Goal: Transaction & Acquisition: Purchase product/service

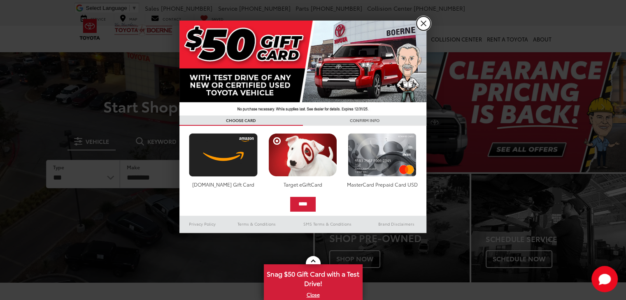
click at [422, 23] on link "X" at bounding box center [423, 23] width 14 height 14
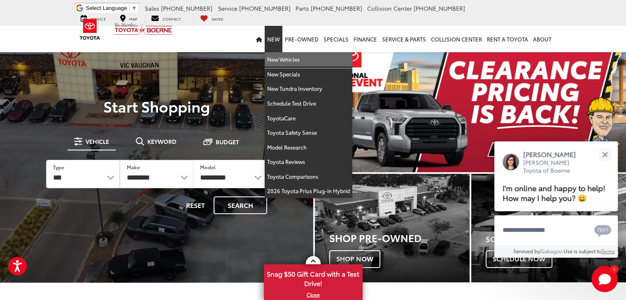
click at [294, 58] on link "New Vehicles" at bounding box center [308, 59] width 88 height 15
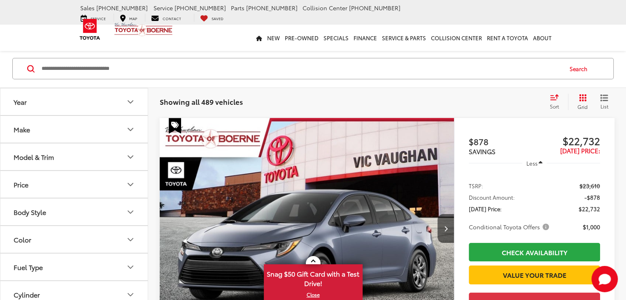
scroll to position [82, 0]
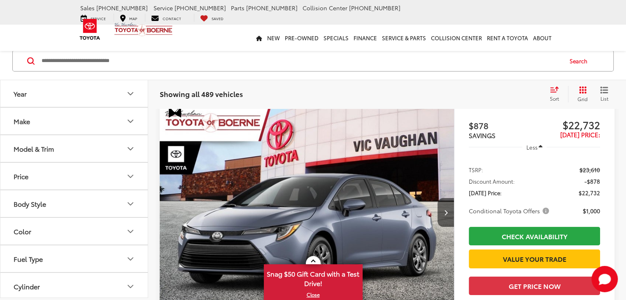
click at [130, 120] on icon "Make" at bounding box center [130, 121] width 10 height 10
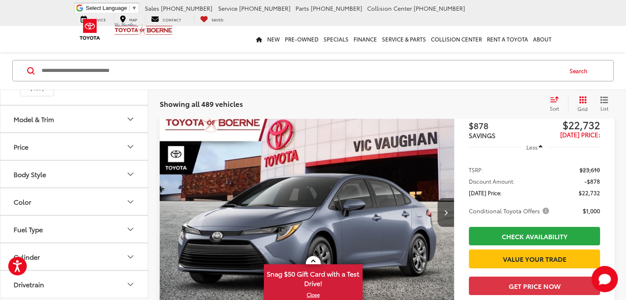
click at [130, 117] on icon "Model & Trim" at bounding box center [130, 119] width 10 height 10
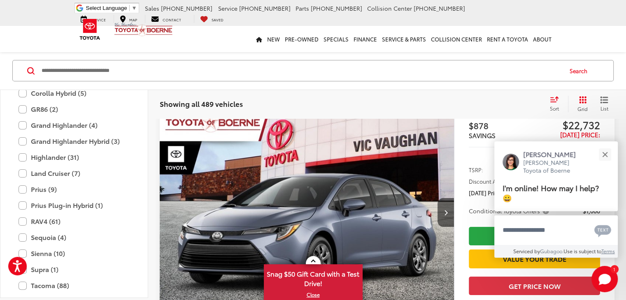
scroll to position [242, 0]
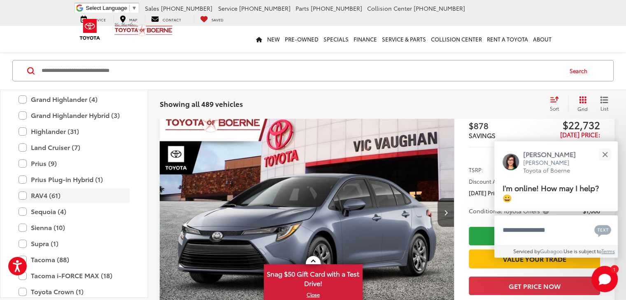
click at [27, 197] on label "RAV4 (61)" at bounding box center [74, 195] width 111 height 14
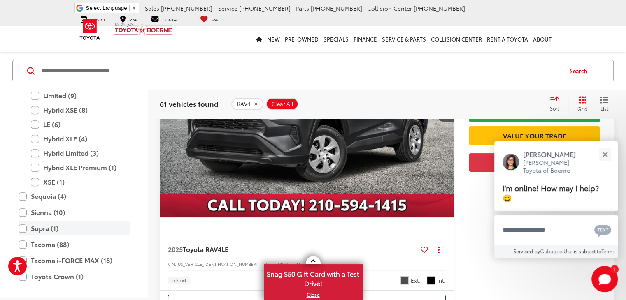
scroll to position [365, 0]
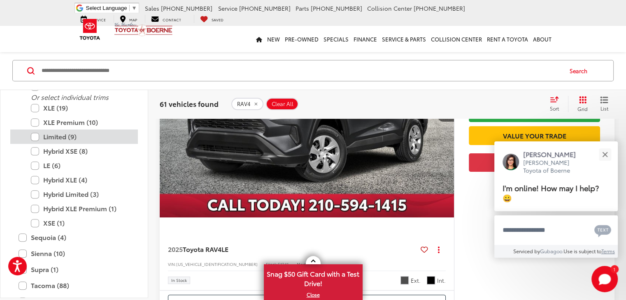
click at [35, 136] on label "Limited (9)" at bounding box center [80, 137] width 99 height 14
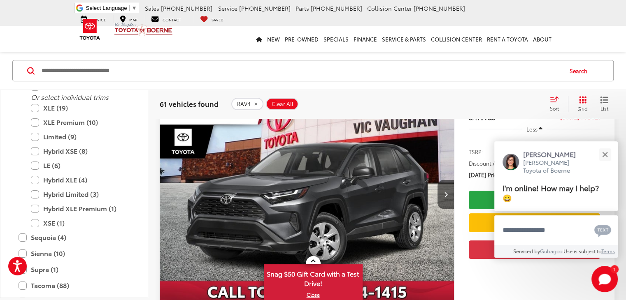
scroll to position [64, 0]
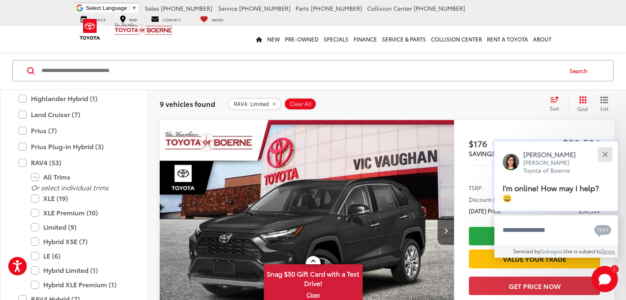
click at [602, 152] on button "Close" at bounding box center [605, 155] width 18 height 18
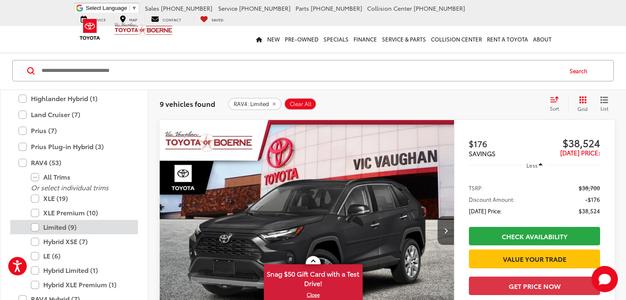
click at [31, 225] on label "Limited (9)" at bounding box center [80, 227] width 99 height 14
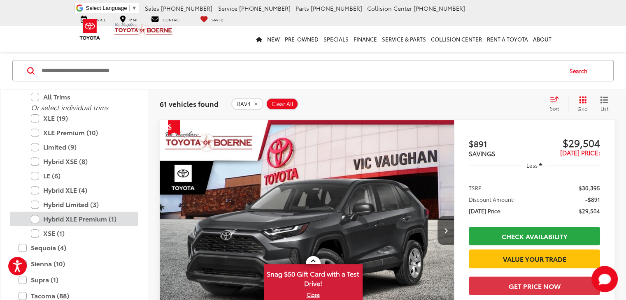
scroll to position [324, 0]
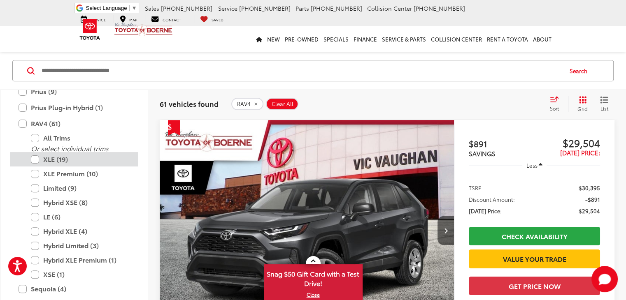
click at [35, 159] on label "XLE (19)" at bounding box center [80, 159] width 99 height 14
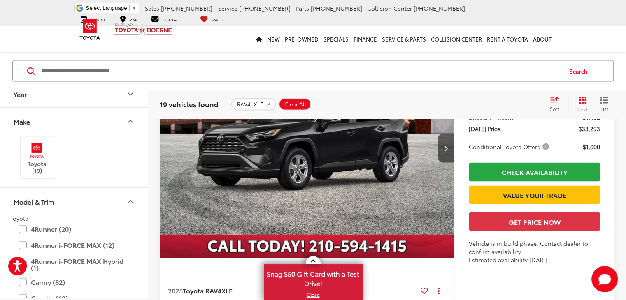
scroll to position [1462, 0]
